Goal: Find specific page/section: Find specific page/section

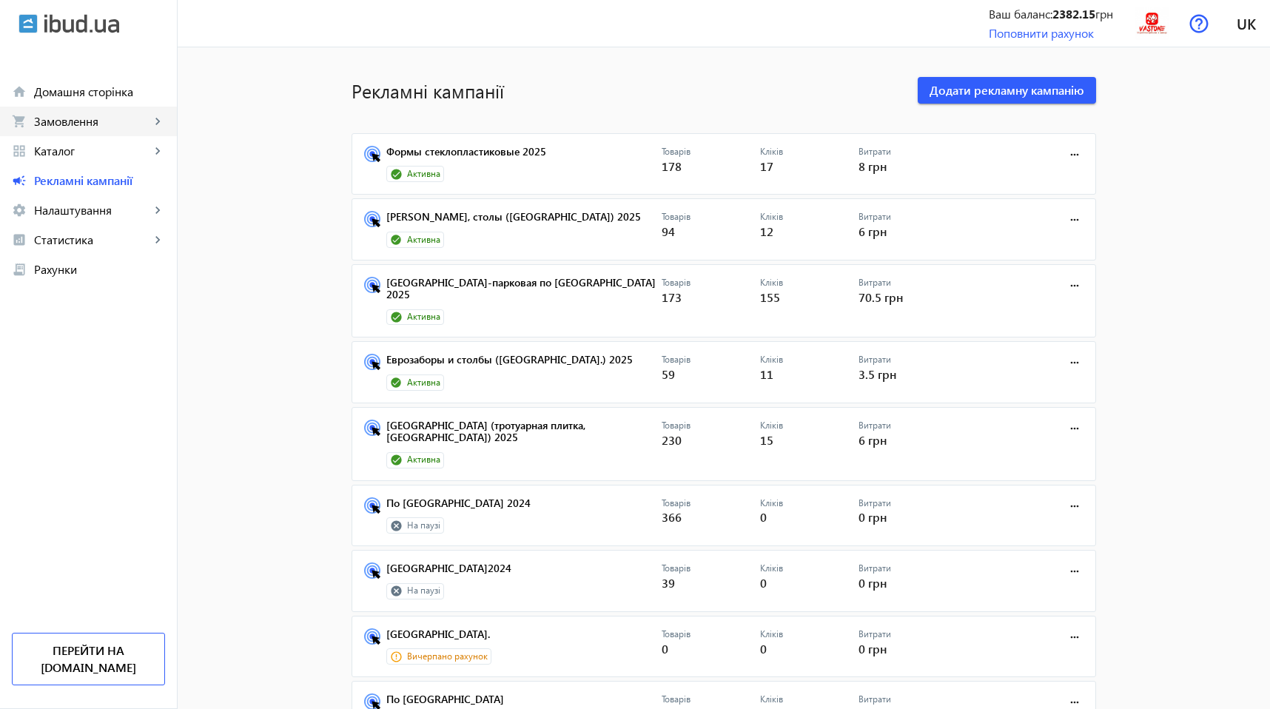
click at [41, 121] on span "Замовлення" at bounding box center [92, 121] width 116 height 15
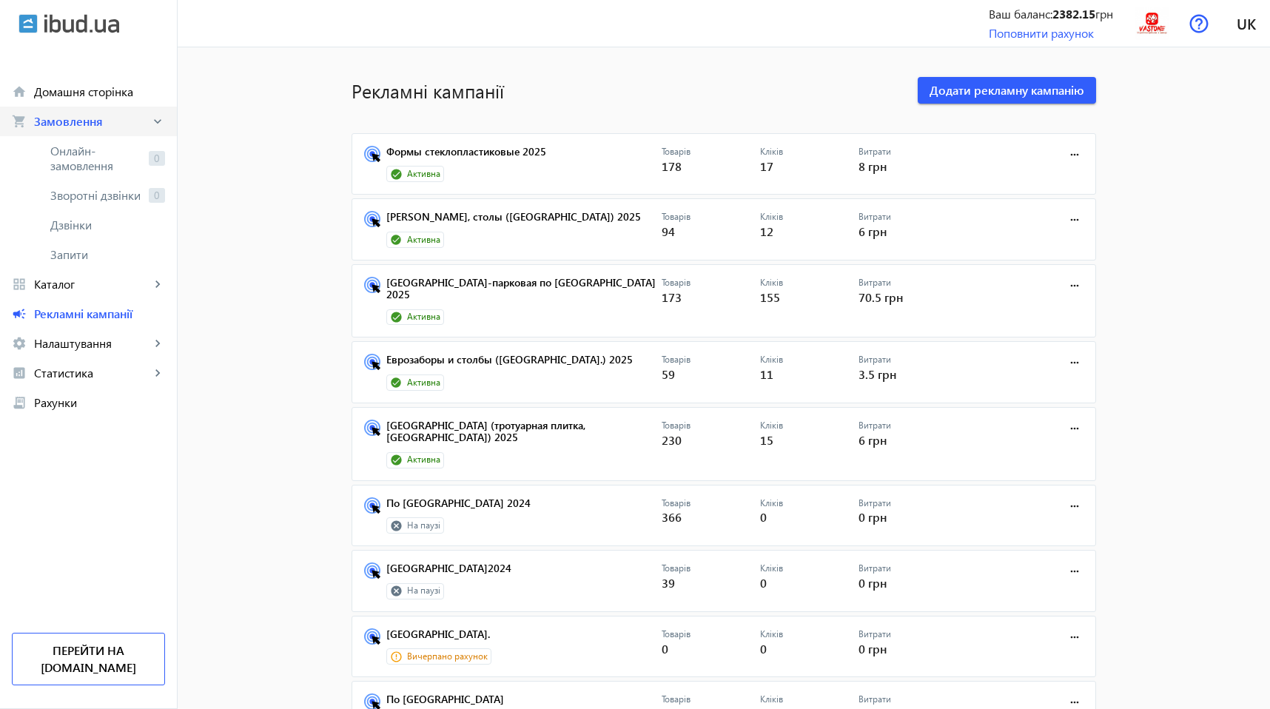
click at [41, 121] on span "Замовлення" at bounding box center [92, 121] width 116 height 15
